Goal: Use online tool/utility

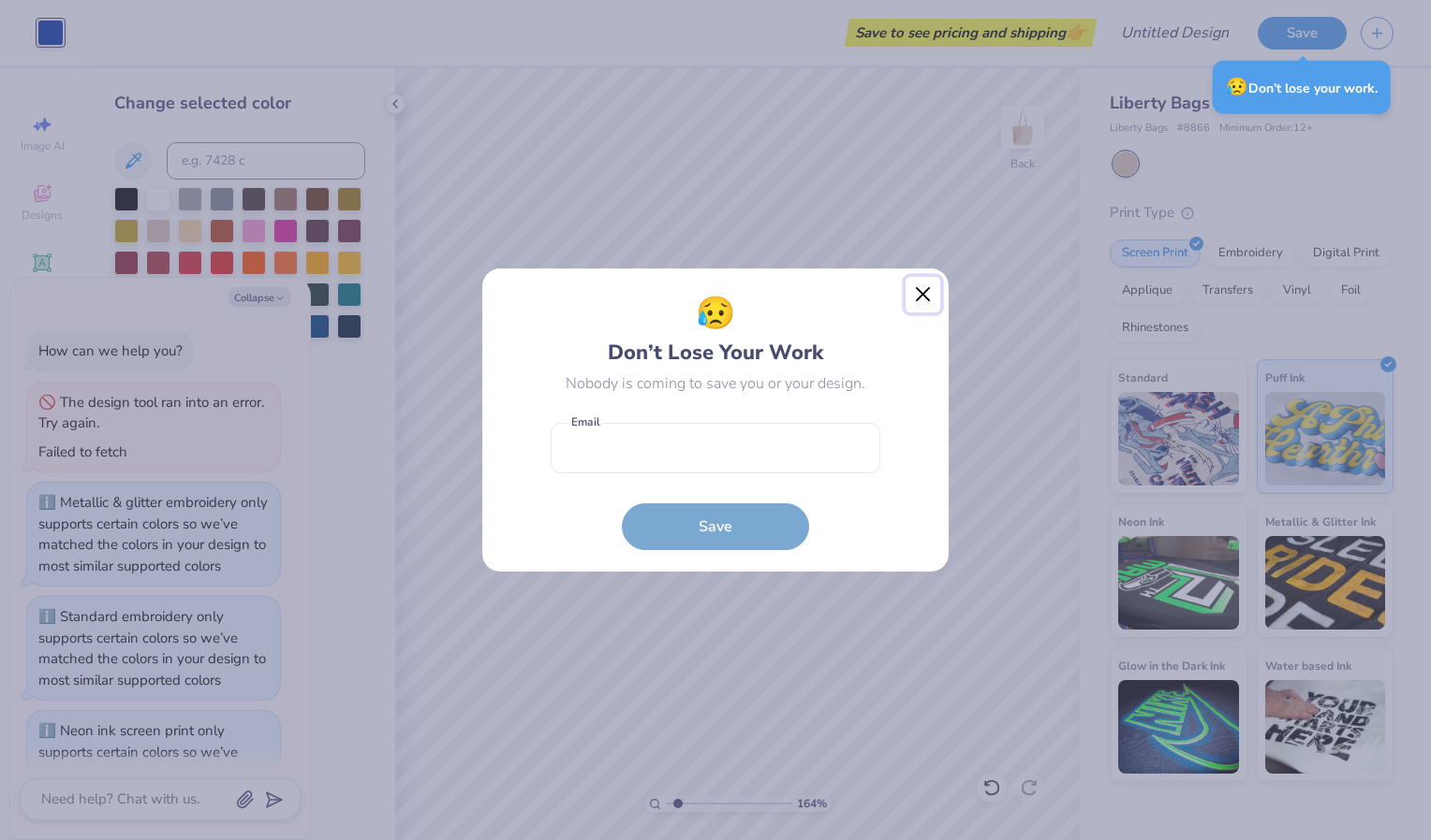
scroll to position [994, 0]
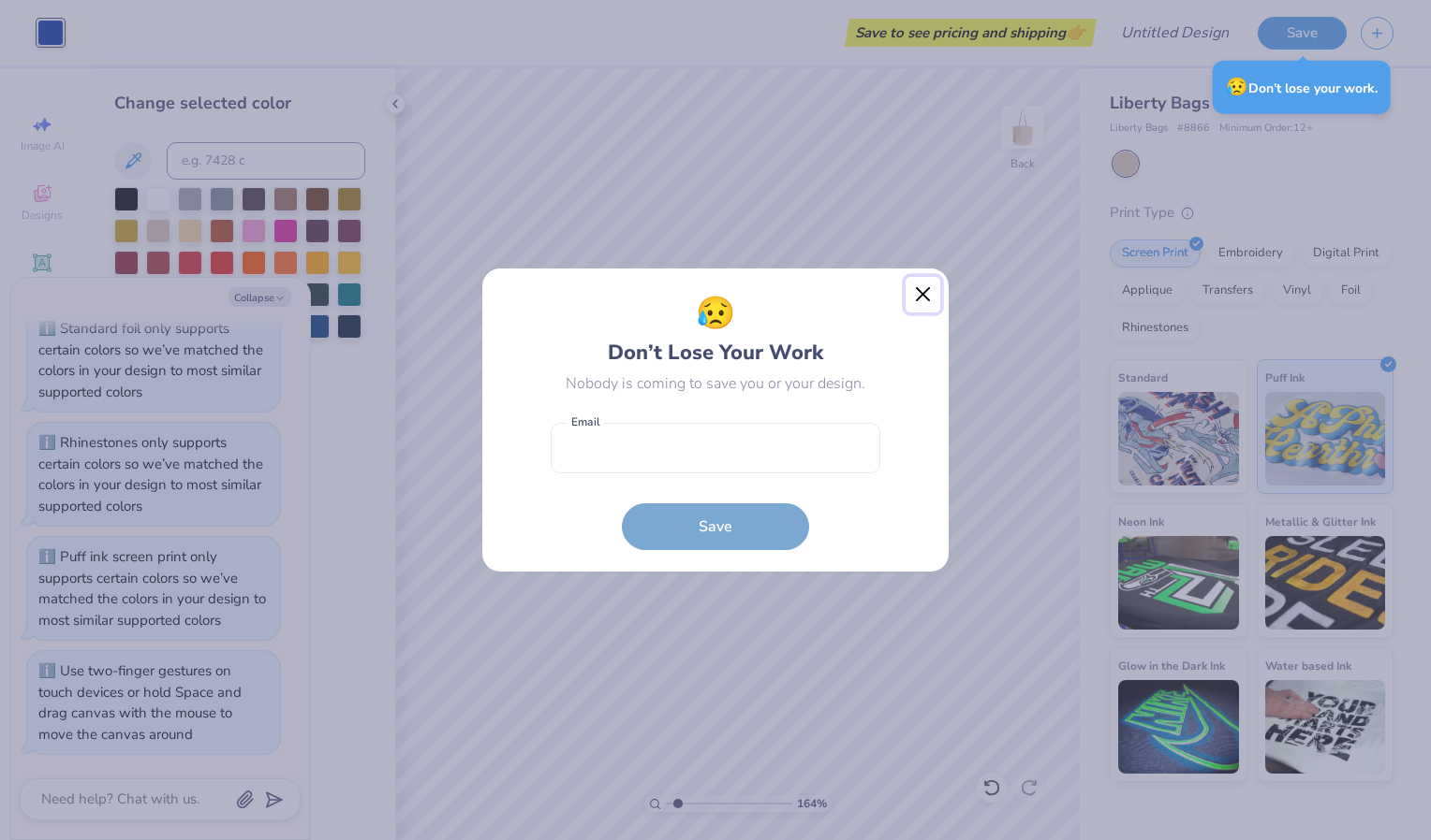
click at [923, 290] on button "Close" at bounding box center [923, 295] width 36 height 36
type input "1.64412309622906"
type textarea "x"
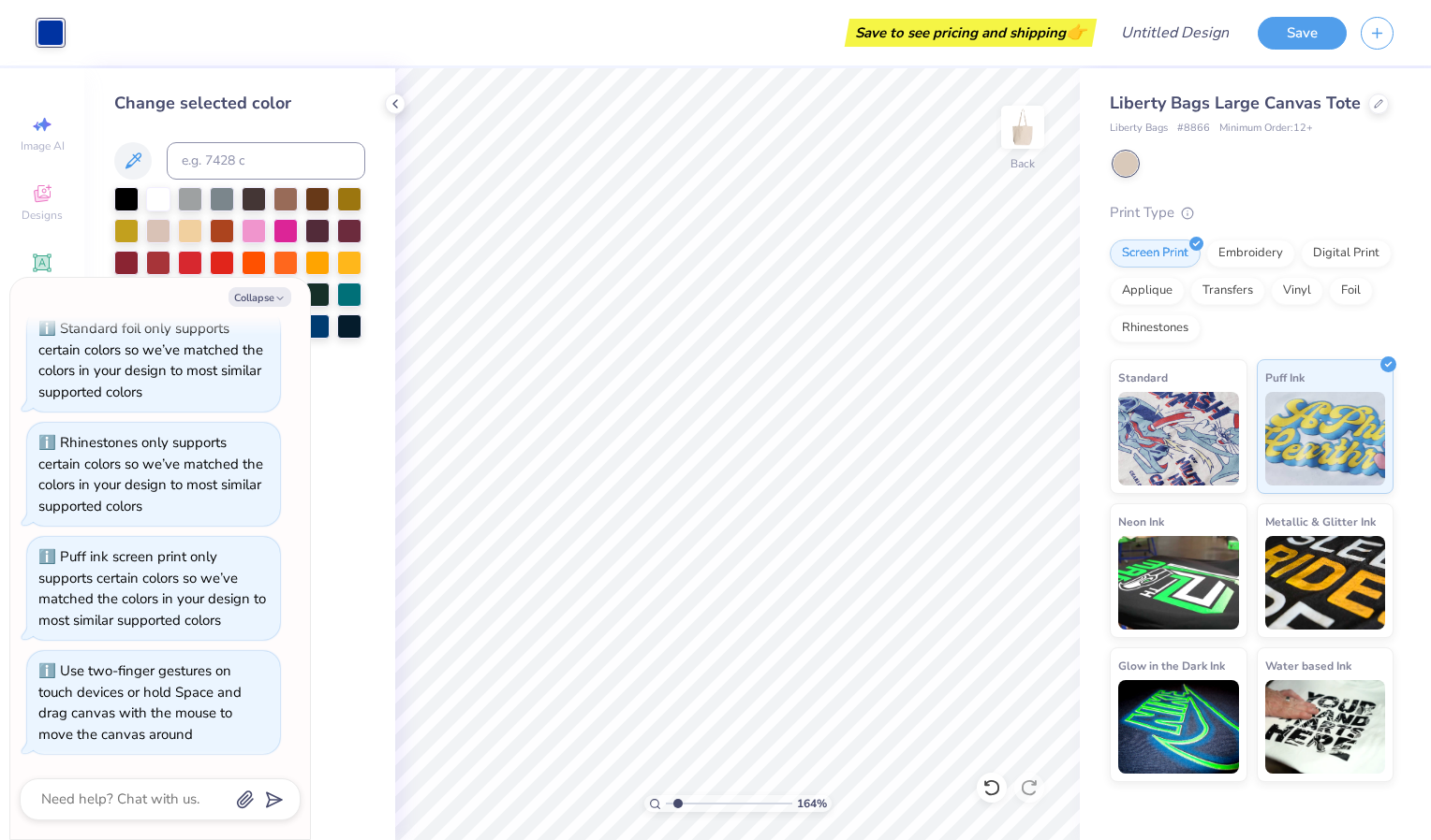
type input "1.64412309622906"
type textarea "x"
type input "1.64412309622906"
type textarea "x"
type input "1.64412309622906"
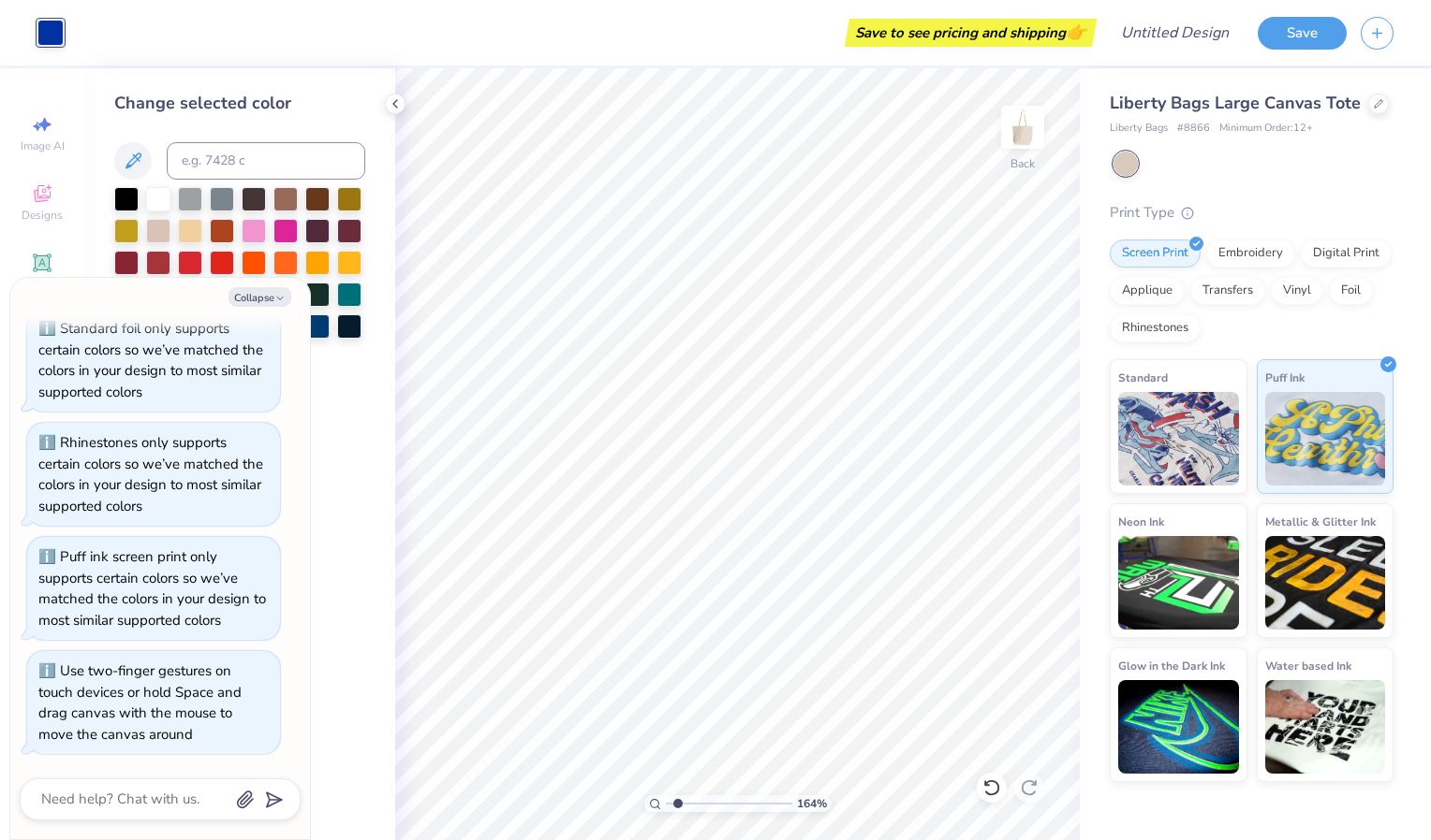
type textarea "x"
type input "1.64412309622906"
type textarea "x"
type input "1.64412309622906"
type textarea "x"
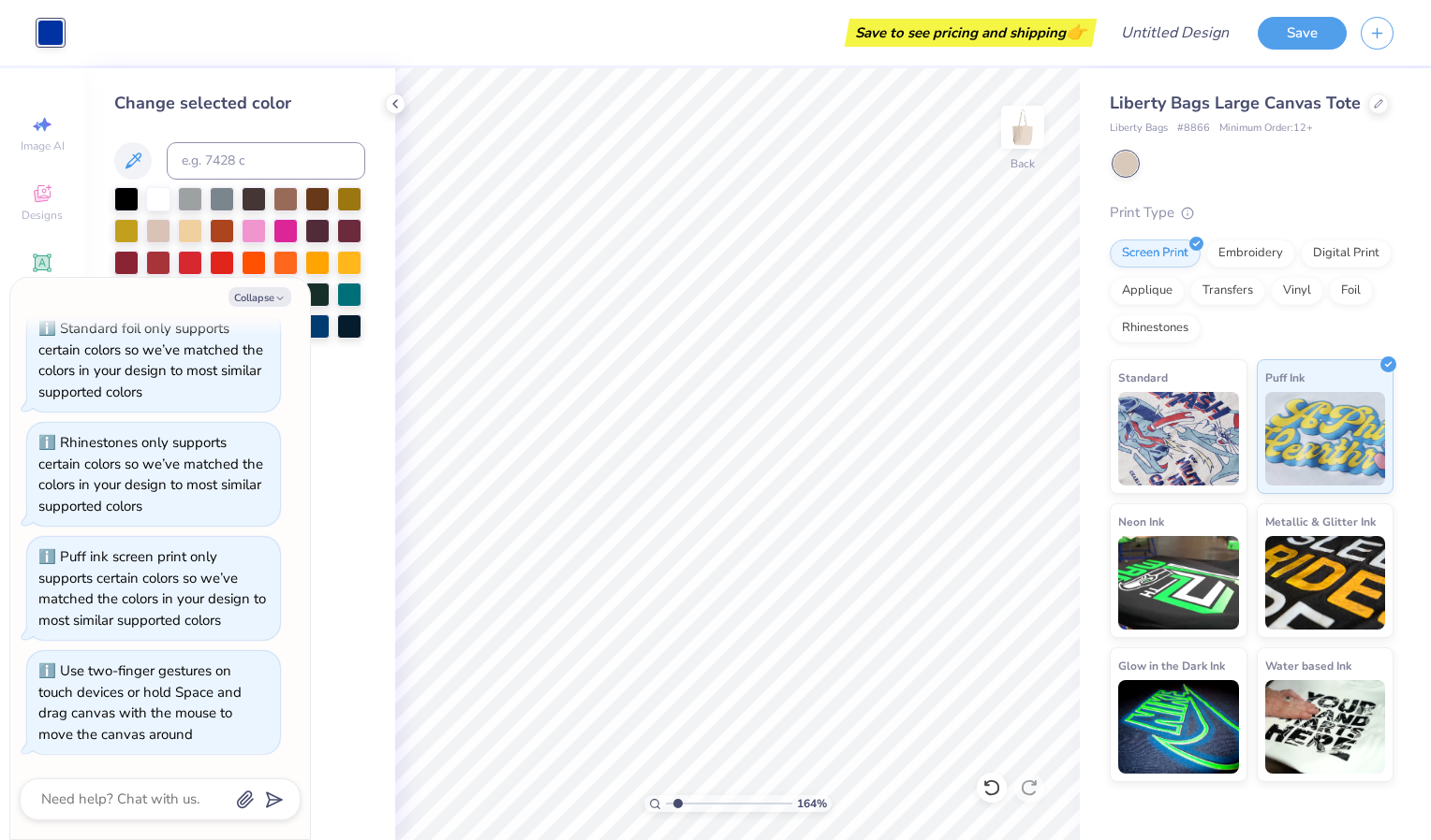
type input "1.64412309622906"
type textarea "x"
type input "1.64412309622906"
type textarea "x"
type input "1.64412309622906"
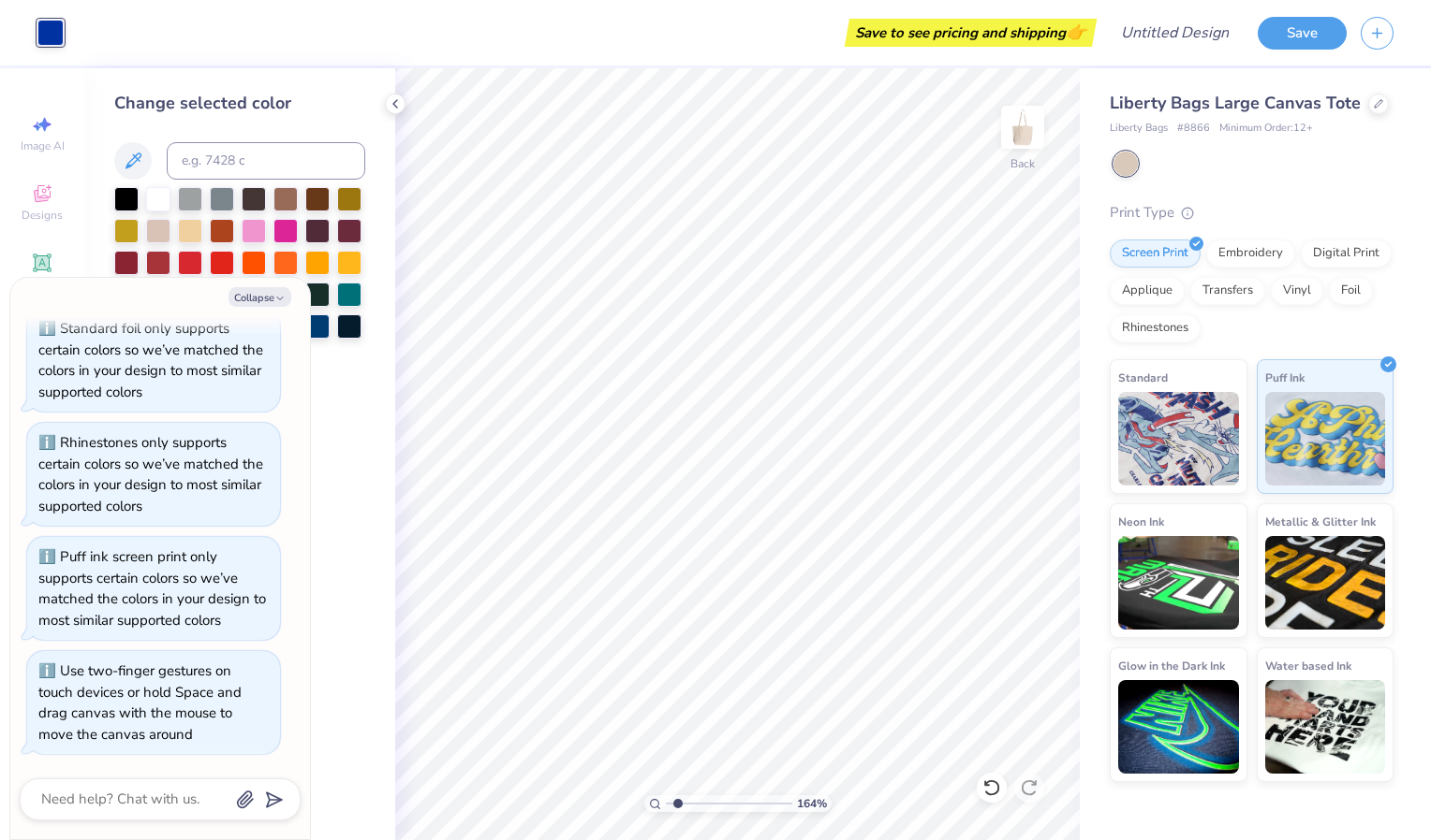
type textarea "x"
